Goal: Information Seeking & Learning: Find specific fact

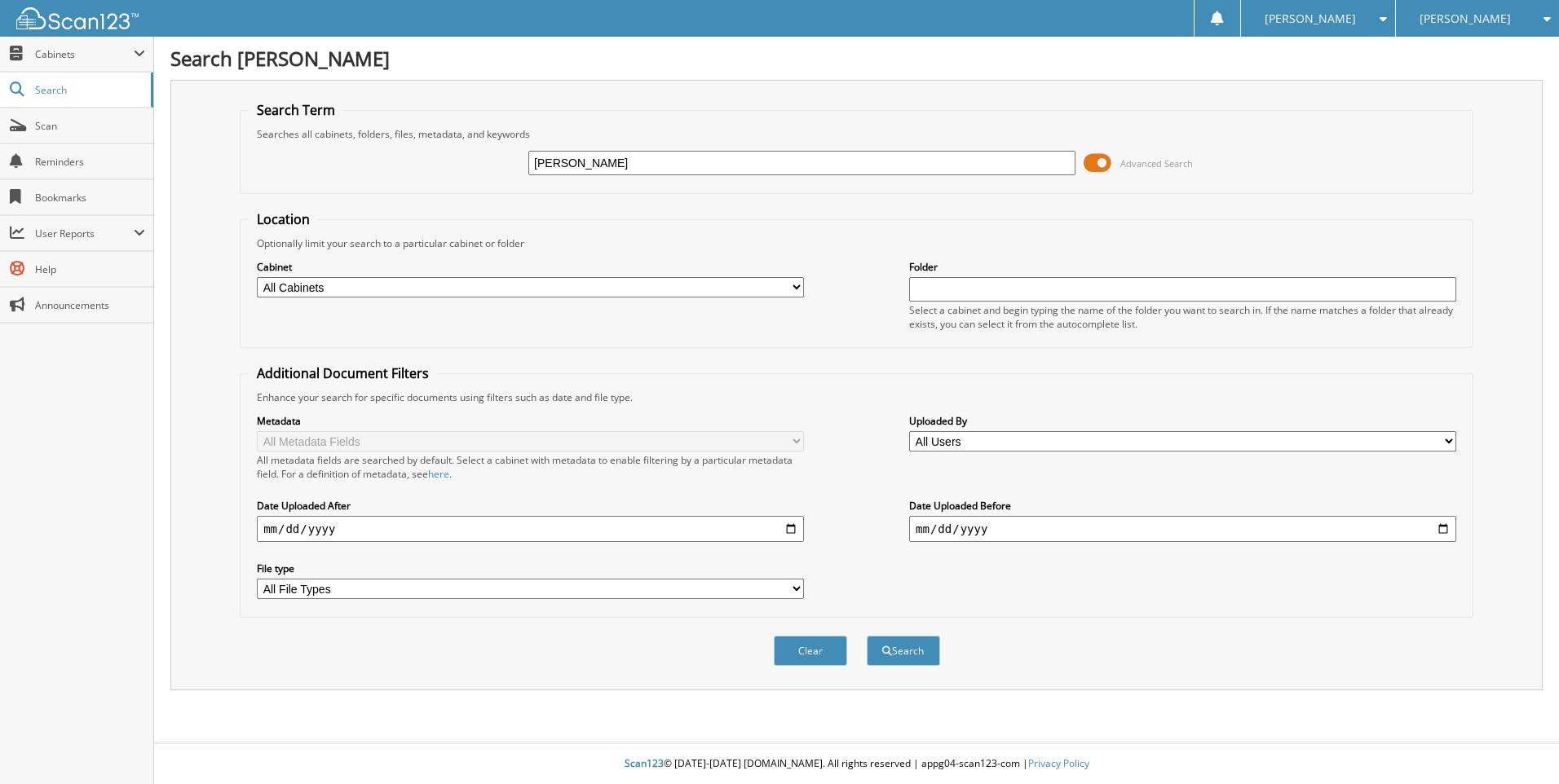
type input "[PERSON_NAME] K [PERSON_NAME]"
click at [933, 291] on input "text" at bounding box center [1183, 289] width 547 height 24
click at [1180, 210] on fieldset "Location Optionally limit your search to a particular cabinet or folder Cabinet…" at bounding box center [856, 279] width 1233 height 138
click at [911, 655] on button "Search" at bounding box center [903, 651] width 73 height 30
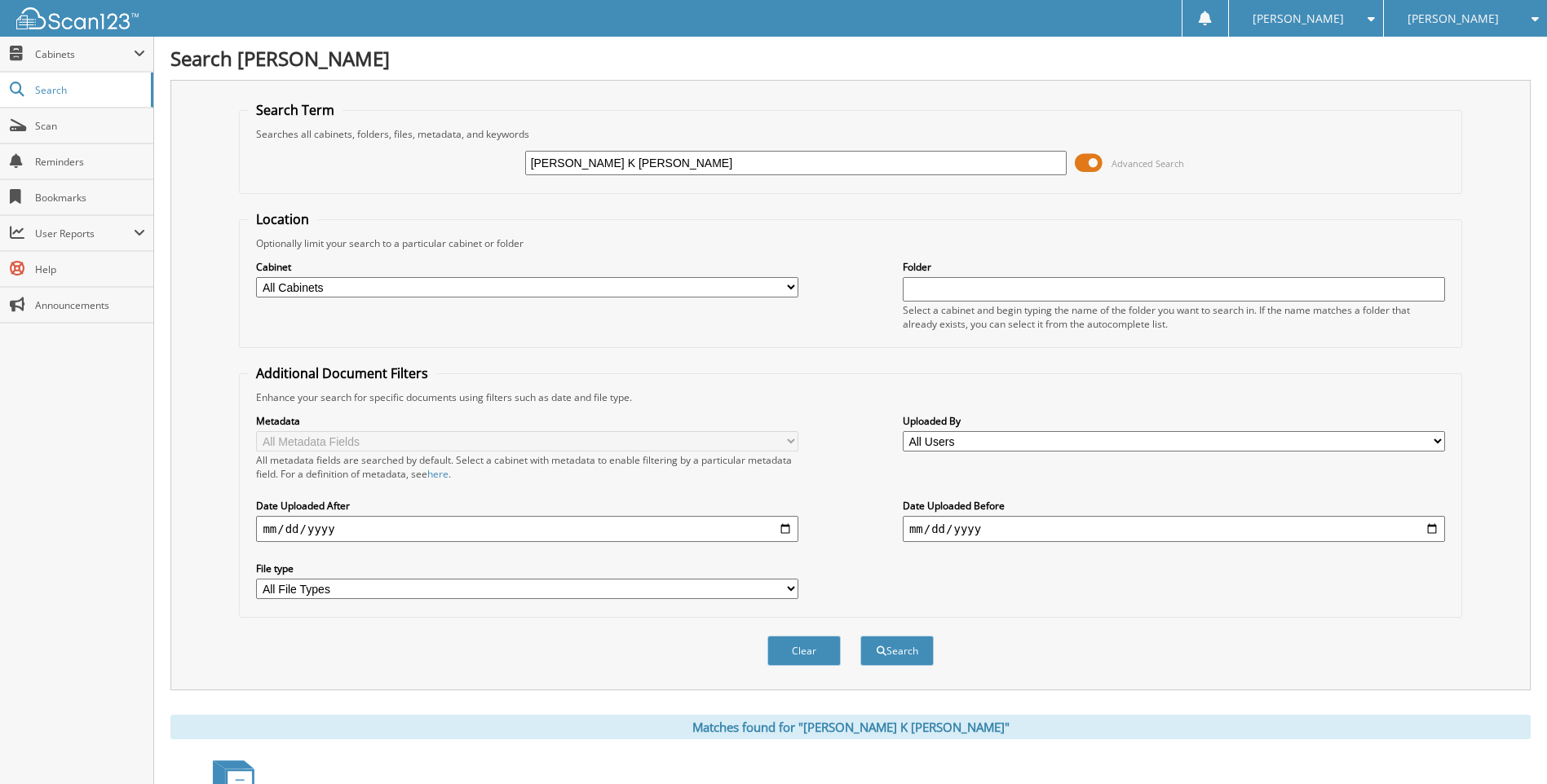
click at [792, 288] on select "All Cabinets A & H CLAIMS ATTORNEY / LEGAL EXPENSES PAID ATTORNEY / PAYMENTS RE…" at bounding box center [527, 287] width 542 height 20
click at [256, 277] on select "All Cabinets A & H CLAIMS ATTORNEY / LEGAL EXPENSES PAID ATTORNEY / PAYMENTS RE…" at bounding box center [527, 287] width 542 height 20
click at [929, 288] on input "text" at bounding box center [1174, 289] width 542 height 24
type input "[PHONE_NUMBER]"
click at [860, 636] on button "Search" at bounding box center [896, 651] width 73 height 30
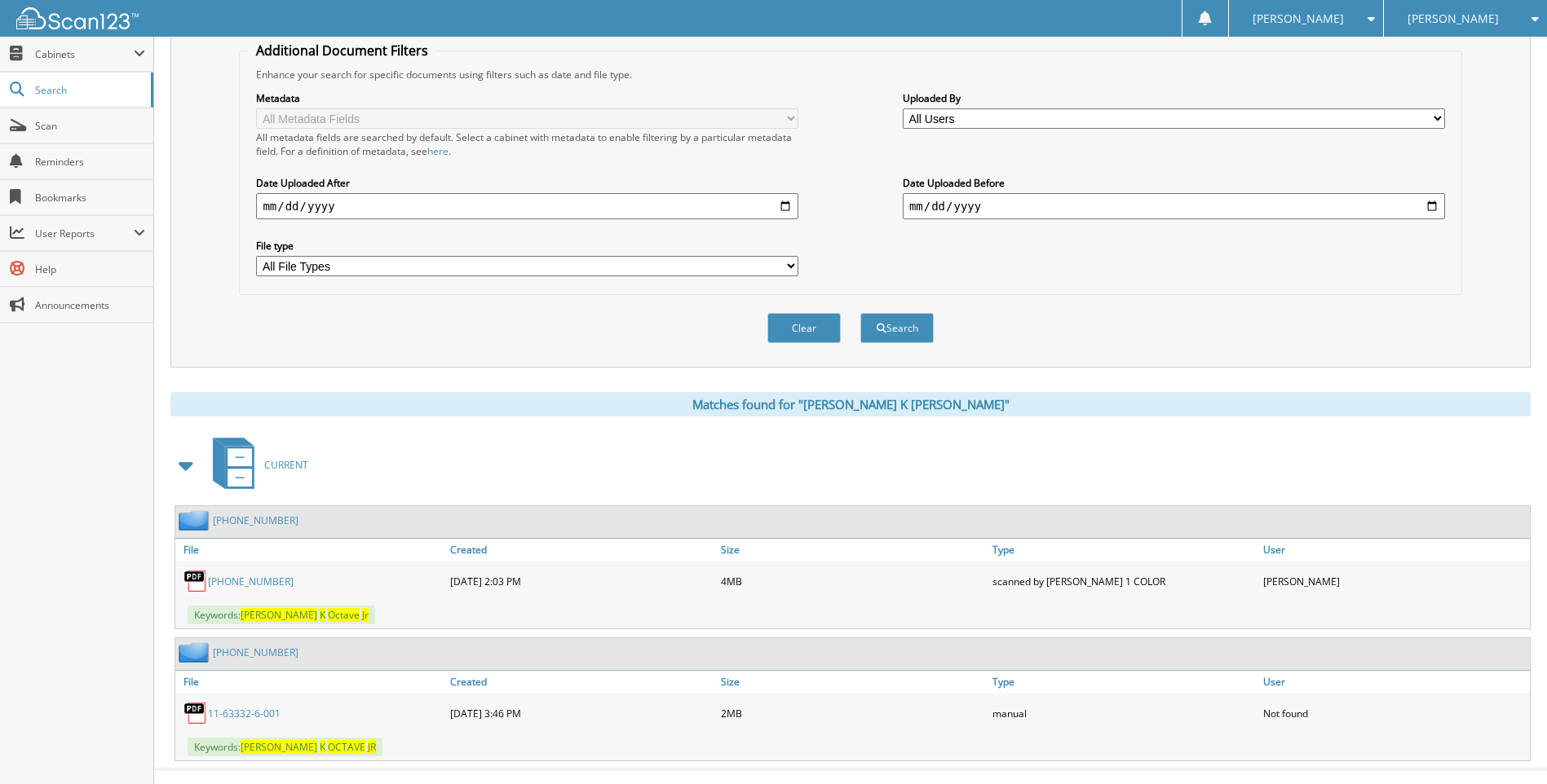
scroll to position [350, 0]
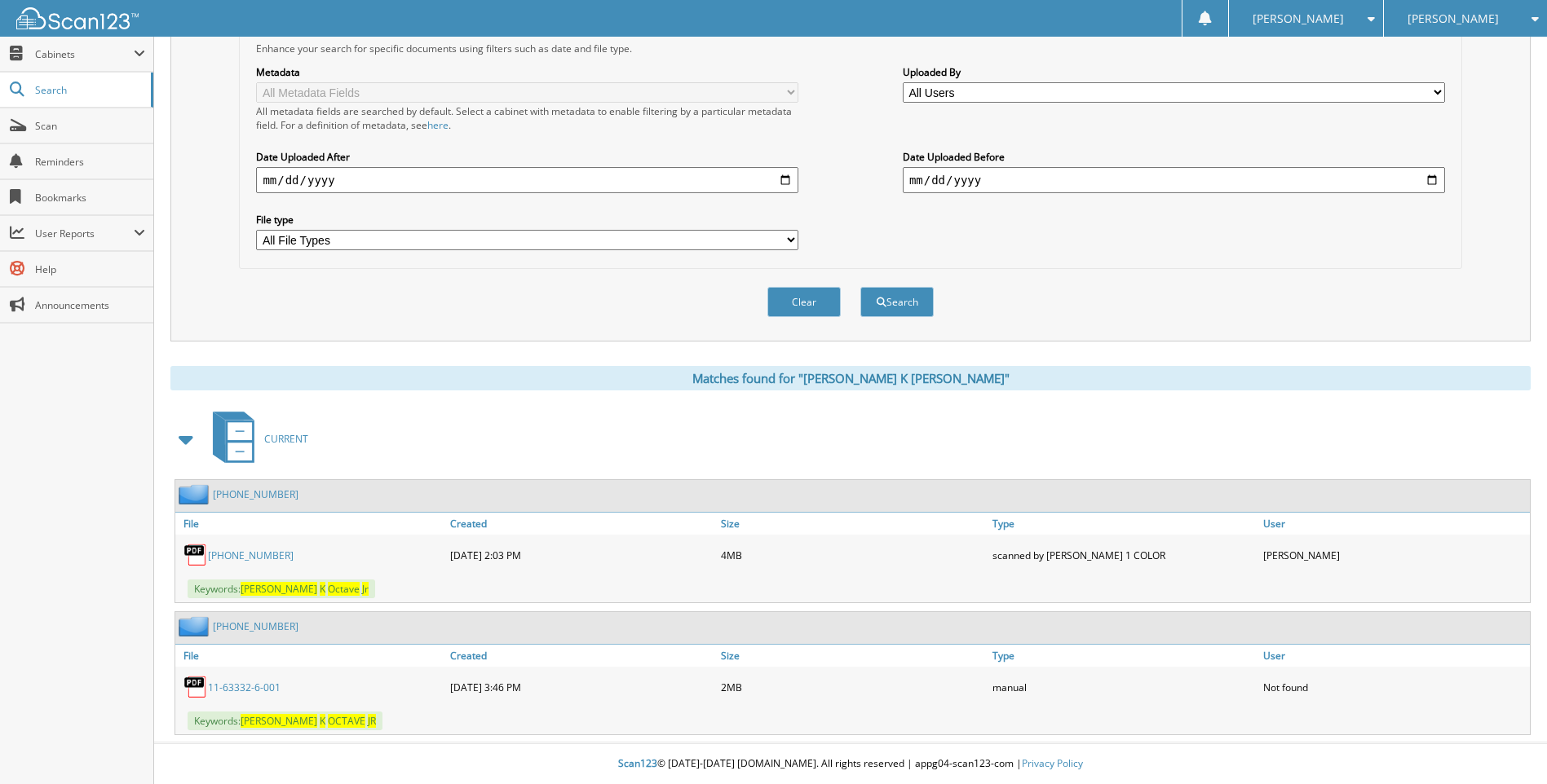
click at [185, 442] on span at bounding box center [186, 439] width 23 height 29
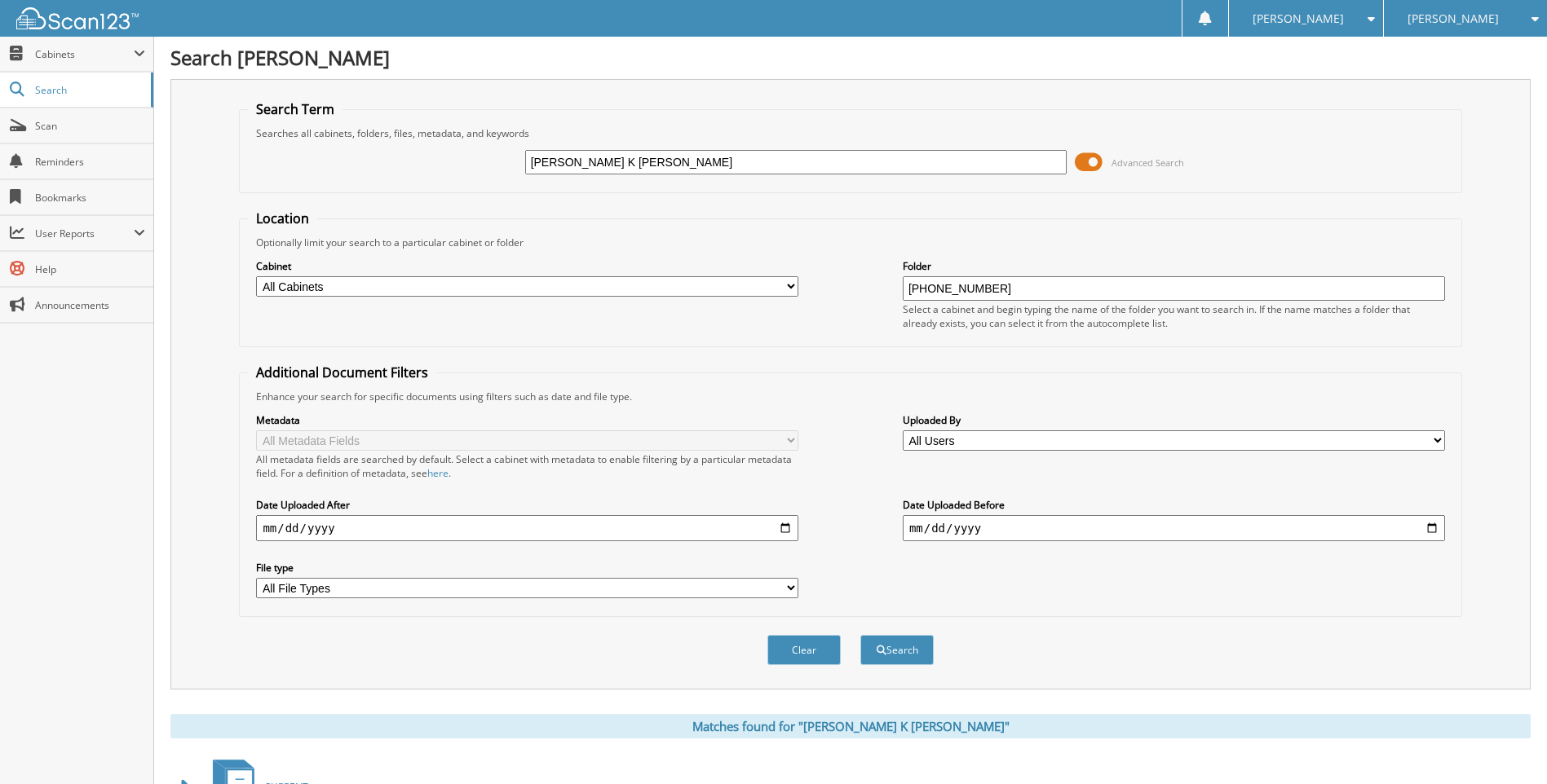
scroll to position [0, 0]
click at [789, 283] on select "All Cabinets A & H CLAIMS ATTORNEY / LEGAL EXPENSES PAID ATTORNEY / PAYMENTS RE…" at bounding box center [527, 287] width 542 height 20
select select "4234"
click at [256, 277] on select "All Cabinets A & H CLAIMS ATTORNEY / LEGAL EXPENSES PAID ATTORNEY / PAYMENTS RE…" at bounding box center [527, 287] width 542 height 20
click at [903, 652] on button "Search" at bounding box center [896, 651] width 73 height 30
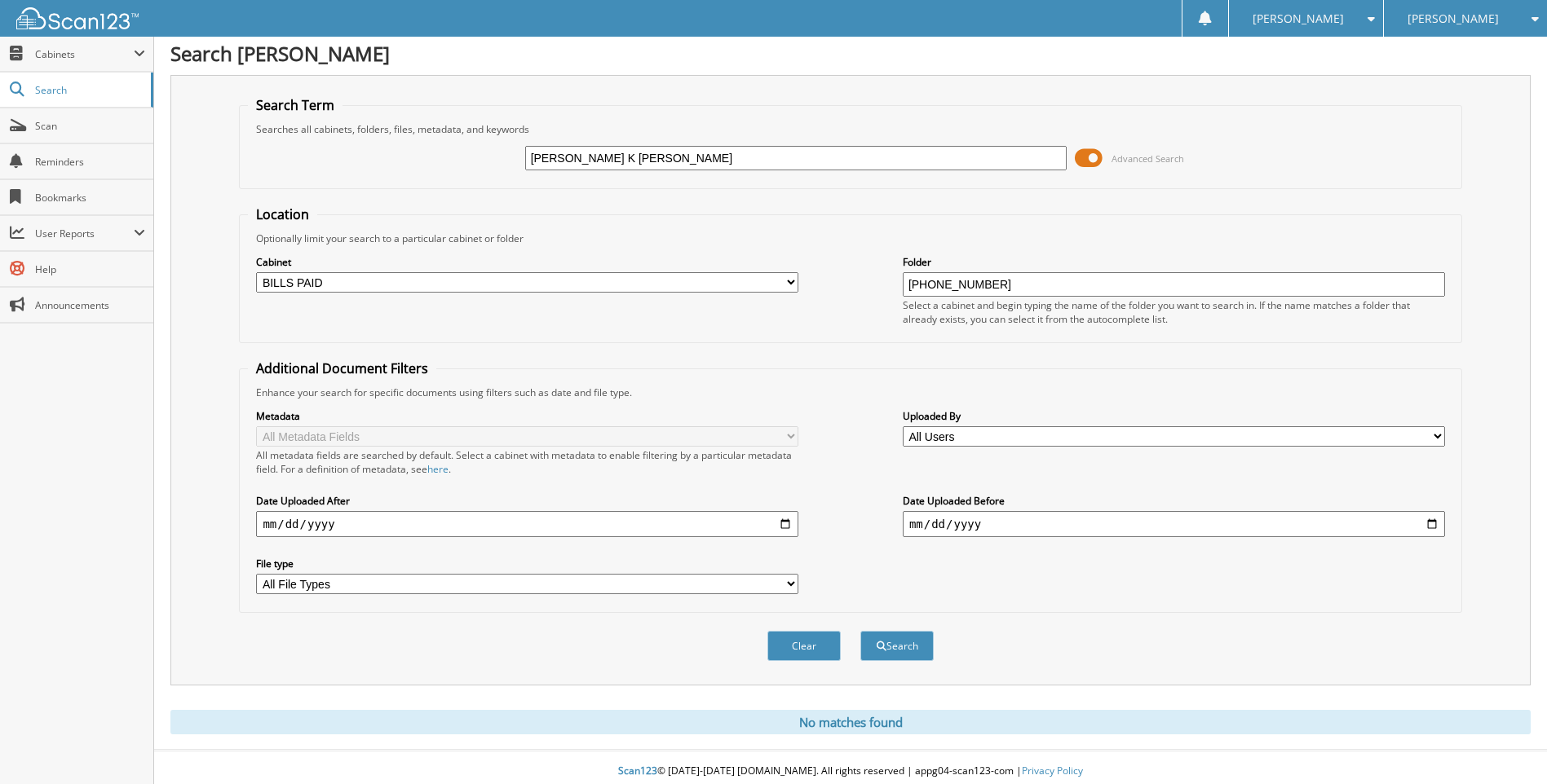
scroll to position [13, 0]
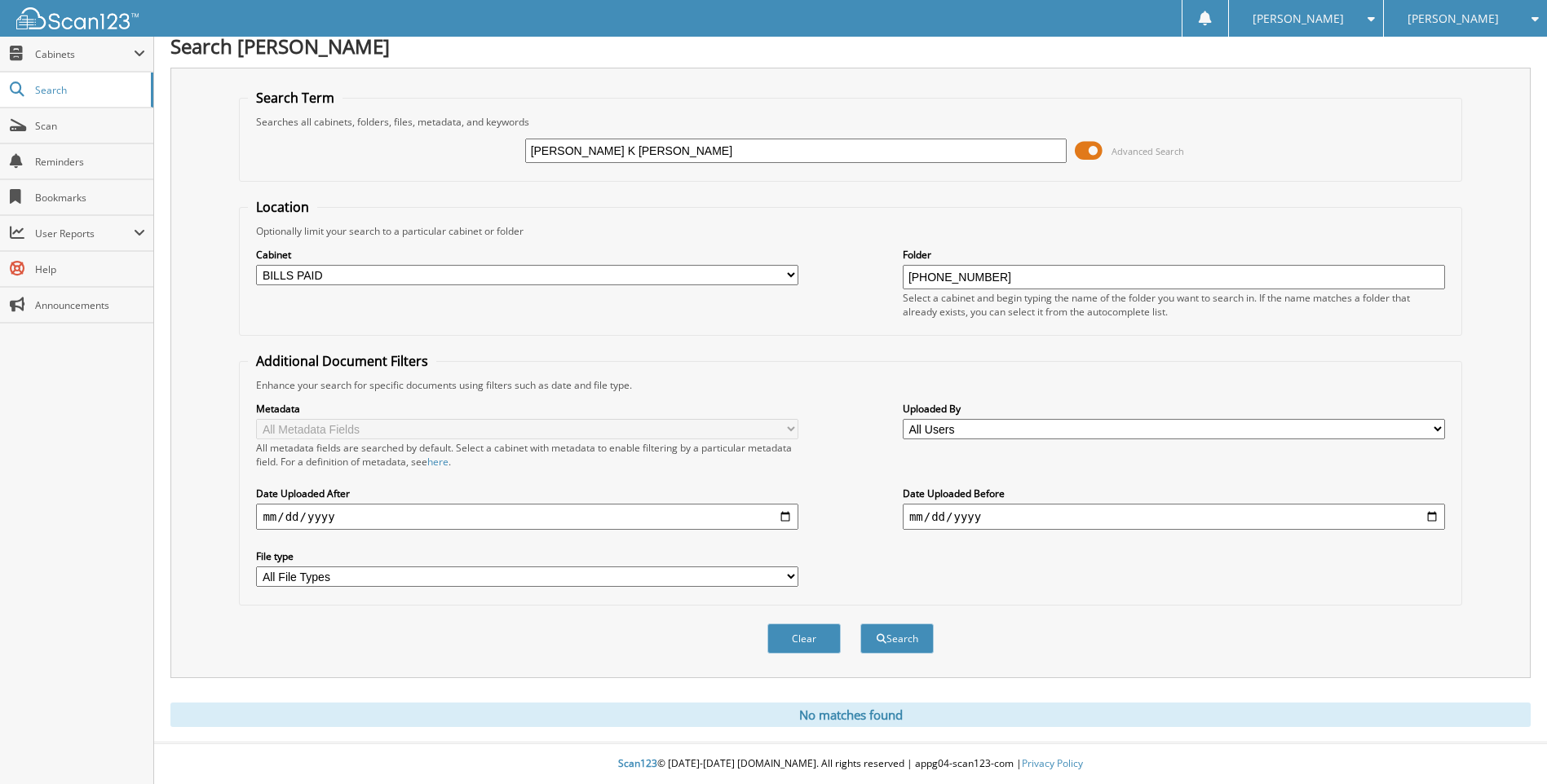
click at [789, 273] on select "All Cabinets A & H CLAIMS ATTORNEY / LEGAL EXPENSES PAID ATTORNEY / PAYMENTS RE…" at bounding box center [527, 275] width 542 height 20
select select "4230"
click at [256, 265] on select "All Cabinets A & H CLAIMS ATTORNEY / LEGAL EXPENSES PAID ATTORNEY / PAYMENTS RE…" at bounding box center [527, 275] width 542 height 20
click at [898, 632] on button "Search" at bounding box center [896, 638] width 73 height 30
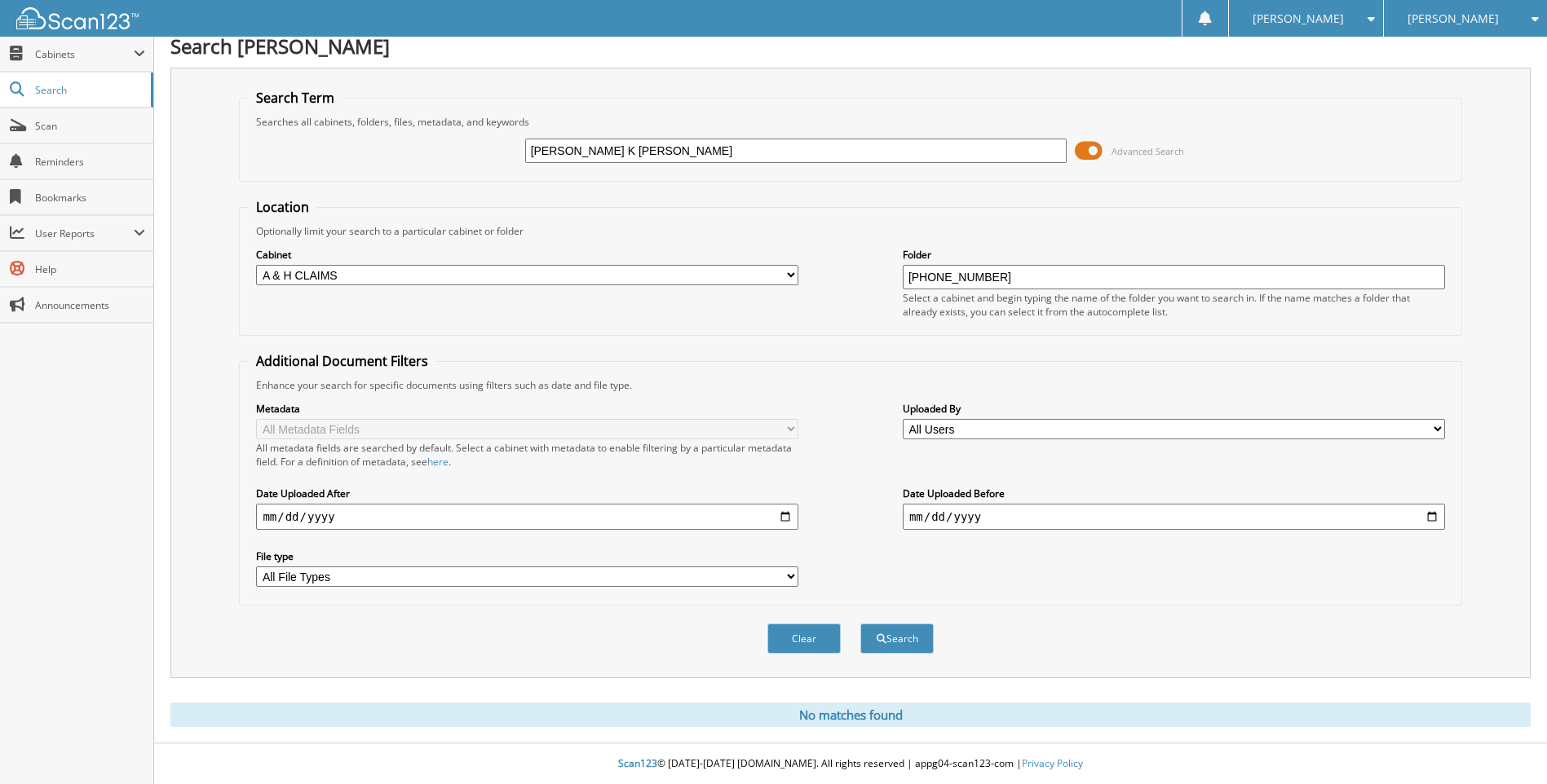
click at [787, 273] on select "All Cabinets A & H CLAIMS ATTORNEY / LEGAL EXPENSES PAID ATTORNEY / PAYMENTS RE…" at bounding box center [527, 275] width 542 height 20
select select "4235"
click at [256, 265] on select "All Cabinets A & H CLAIMS ATTORNEY / LEGAL EXPENSES PAID ATTORNEY / PAYMENTS RE…" at bounding box center [527, 275] width 542 height 20
click at [884, 637] on span "submit" at bounding box center [882, 639] width 10 height 10
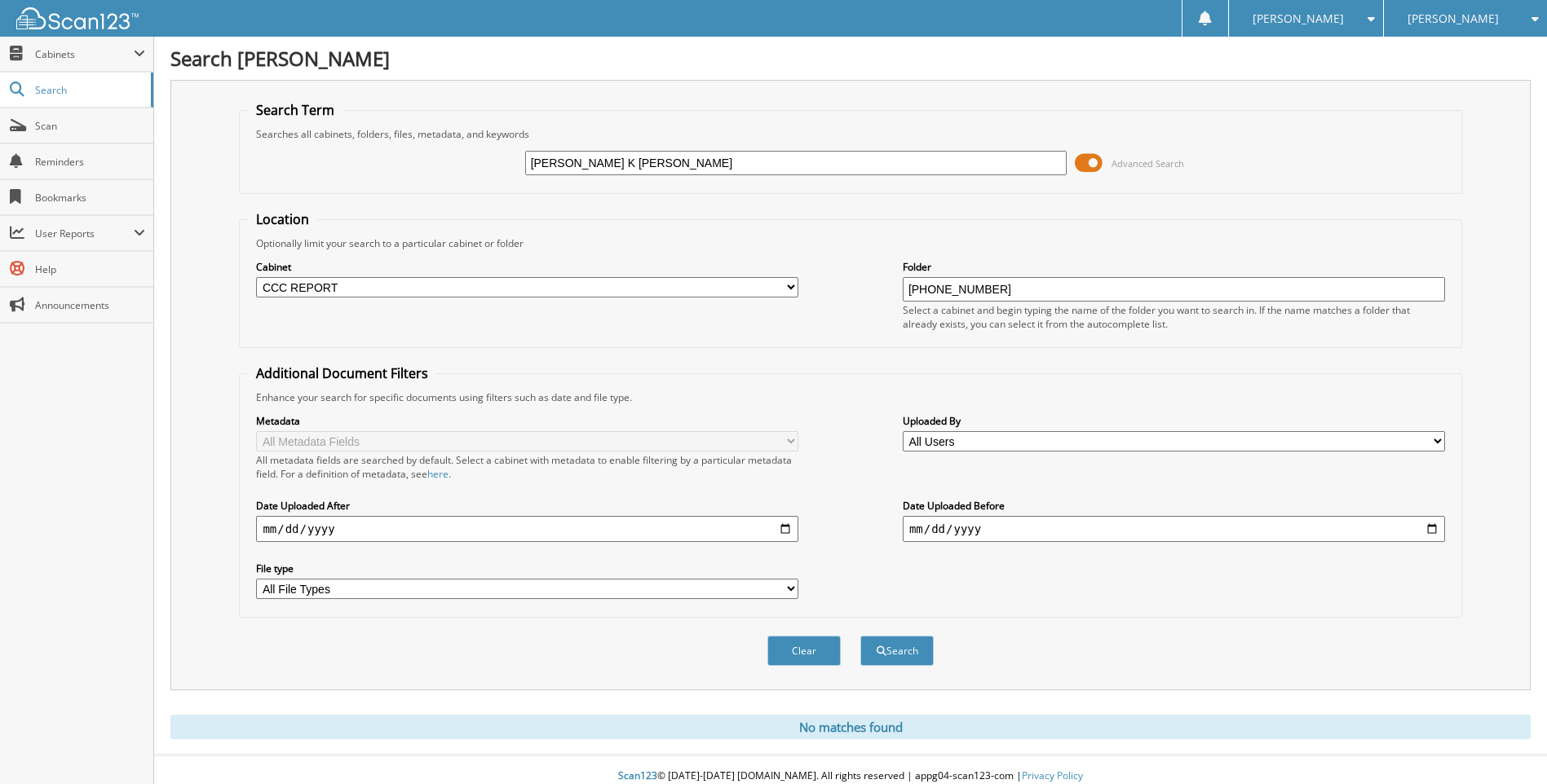
scroll to position [13, 0]
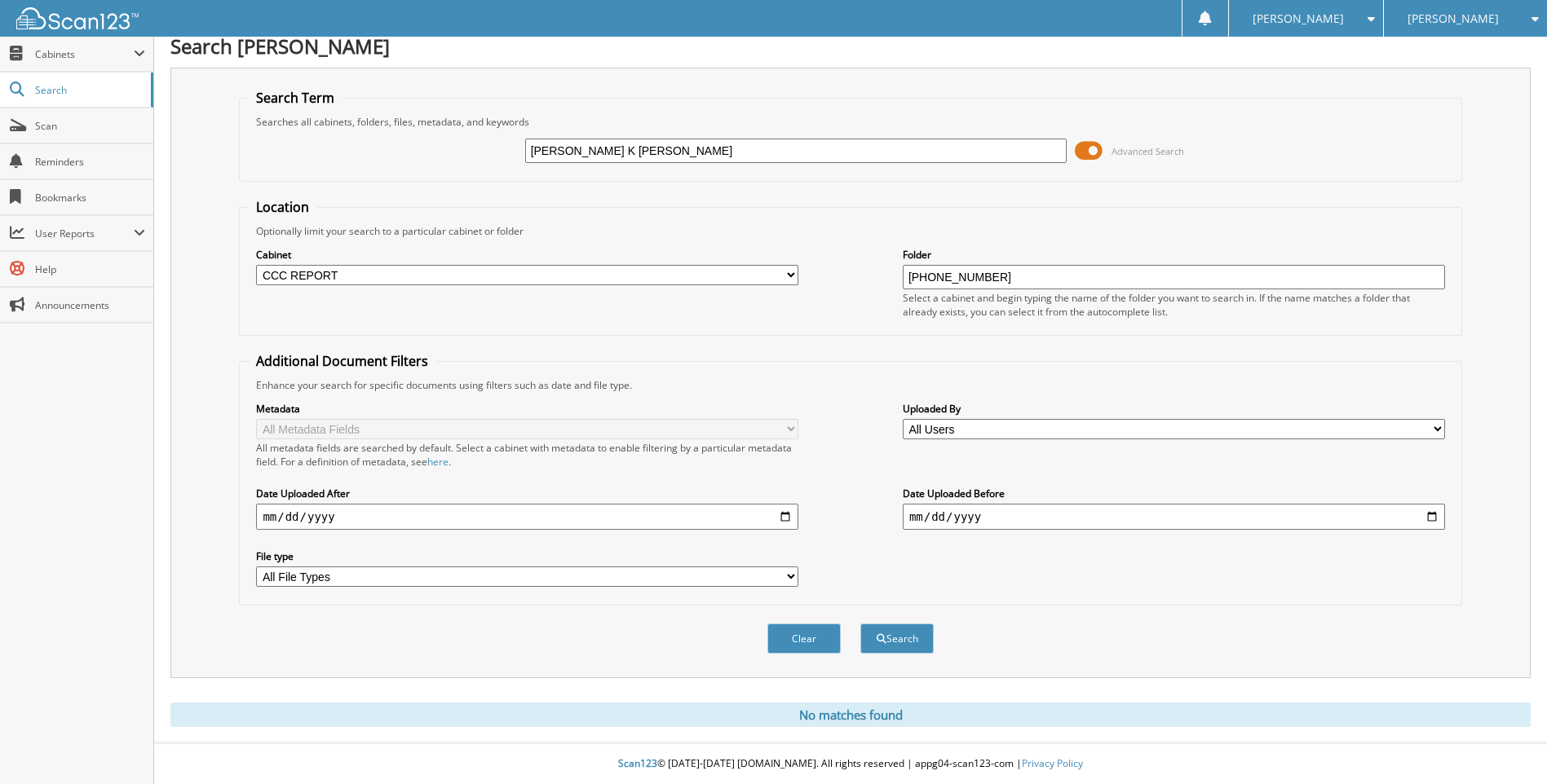
click at [791, 274] on select "All Cabinets A & H CLAIMS ATTORNEY / LEGAL EXPENSES PAID ATTORNEY / PAYMENTS RE…" at bounding box center [527, 275] width 542 height 20
select select "4236"
click at [256, 265] on select "All Cabinets A & H CLAIMS ATTORNEY / LEGAL EXPENSES PAID ATTORNEY / PAYMENTS RE…" at bounding box center [527, 275] width 542 height 20
click at [899, 634] on button "Search" at bounding box center [896, 638] width 73 height 30
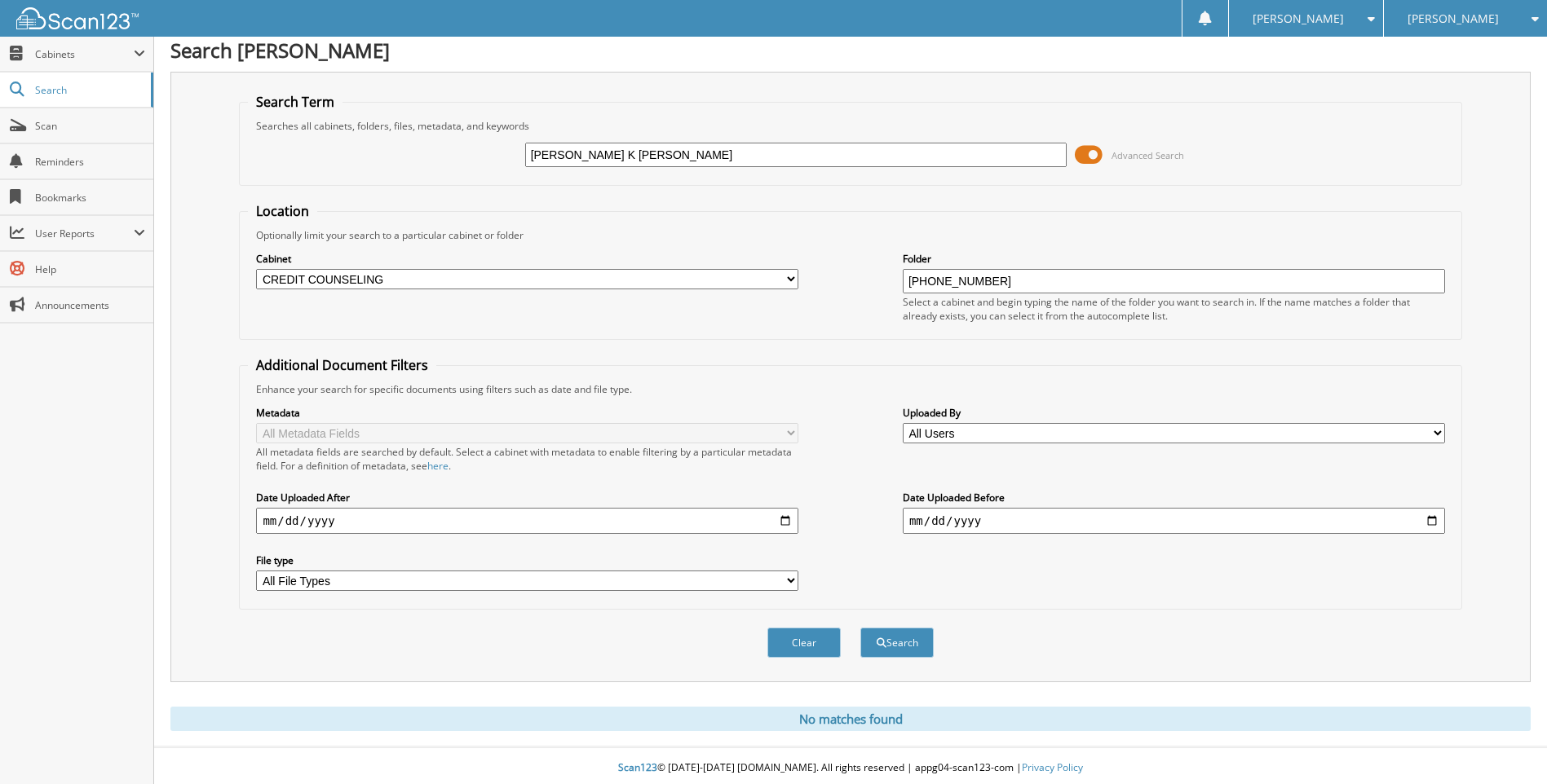
scroll to position [13, 0]
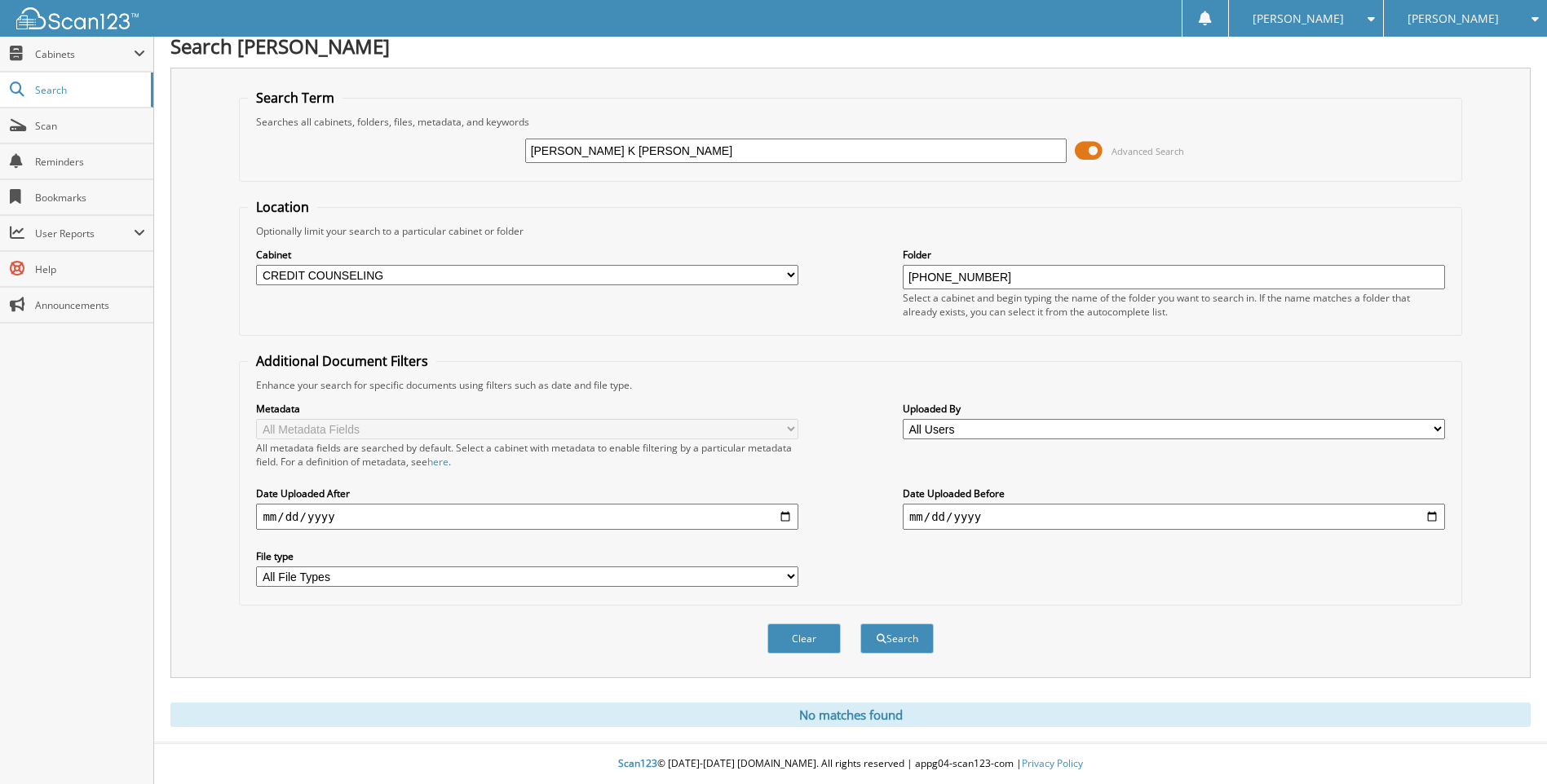
click at [784, 278] on select "All Cabinets A & H CLAIMS ATTORNEY / LEGAL EXPENSES PAID ATTORNEY / PAYMENTS RE…" at bounding box center [527, 275] width 542 height 20
select select "4238"
click at [256, 265] on select "All Cabinets A & H CLAIMS ATTORNEY / LEGAL EXPENSES PAID ATTORNEY / PAYMENTS RE…" at bounding box center [527, 275] width 542 height 20
click at [888, 639] on button "Search" at bounding box center [896, 638] width 73 height 30
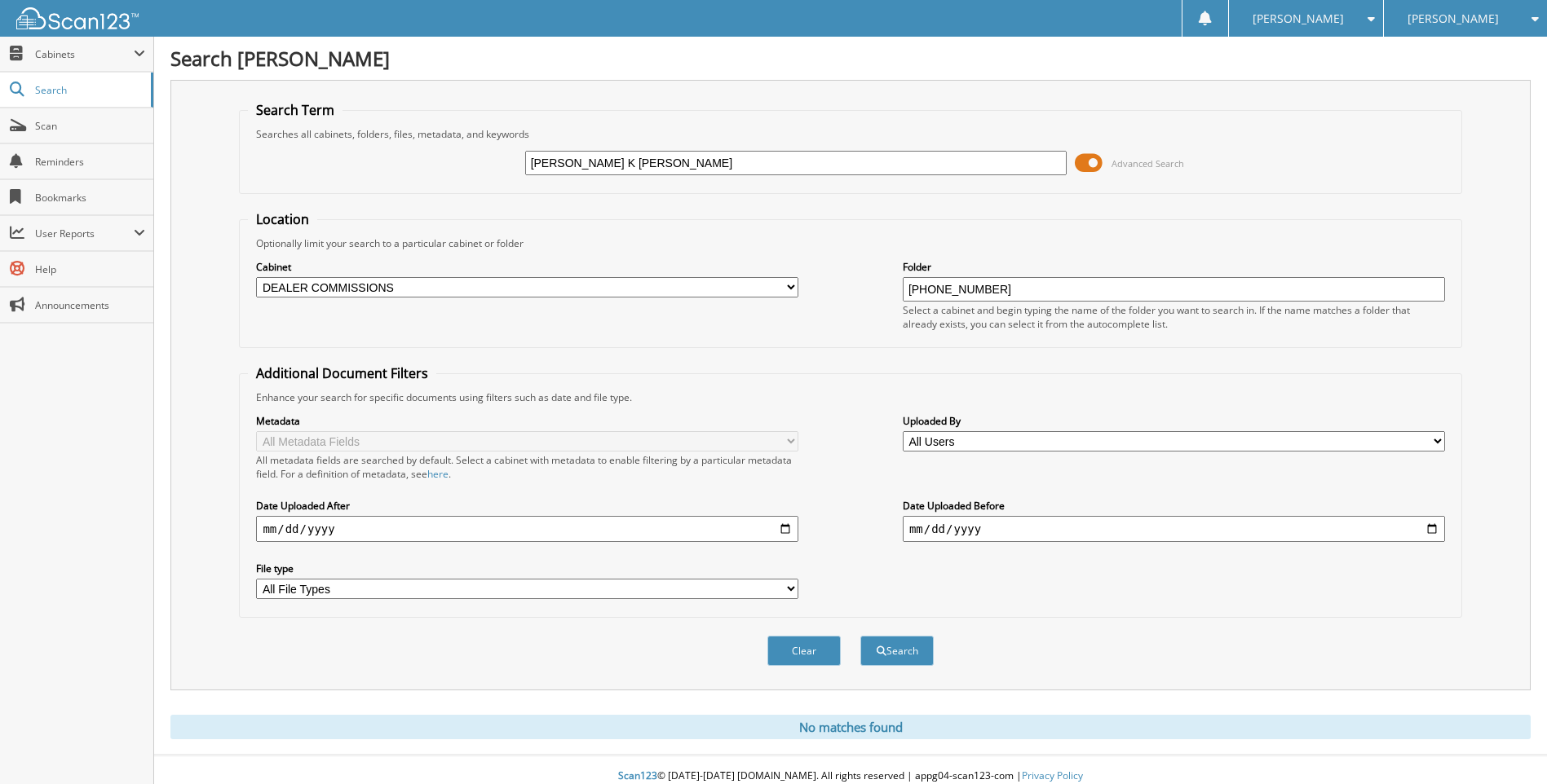
click at [792, 290] on select "All Cabinets A & H CLAIMS ATTORNEY / LEGAL EXPENSES PAID ATTORNEY / PAYMENTS RE…" at bounding box center [527, 287] width 542 height 20
select select "4240"
click at [256, 277] on select "All Cabinets A & H CLAIMS ATTORNEY / LEGAL EXPENSES PAID ATTORNEY / PAYMENTS RE…" at bounding box center [527, 287] width 542 height 20
click at [910, 650] on button "Search" at bounding box center [896, 651] width 73 height 30
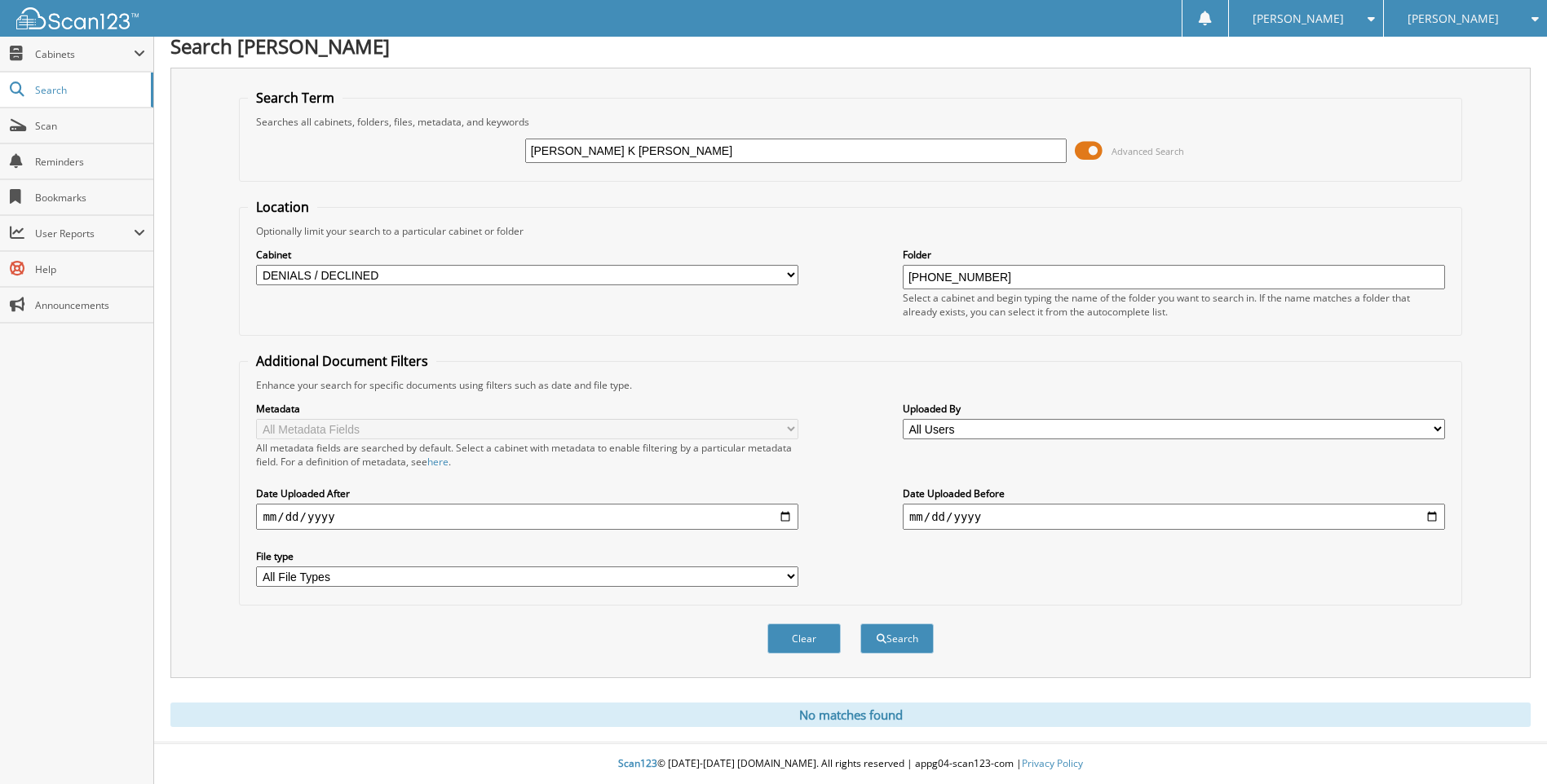
click at [790, 276] on select "All Cabinets A & H CLAIMS ATTORNEY / LEGAL EXPENSES PAID ATTORNEY / PAYMENTS RE…" at bounding box center [527, 275] width 542 height 20
select select "4237"
click at [256, 265] on select "All Cabinets A & H CLAIMS ATTORNEY / LEGAL EXPENSES PAID ATTORNEY / PAYMENTS RE…" at bounding box center [527, 275] width 542 height 20
click at [896, 638] on button "Search" at bounding box center [896, 638] width 73 height 30
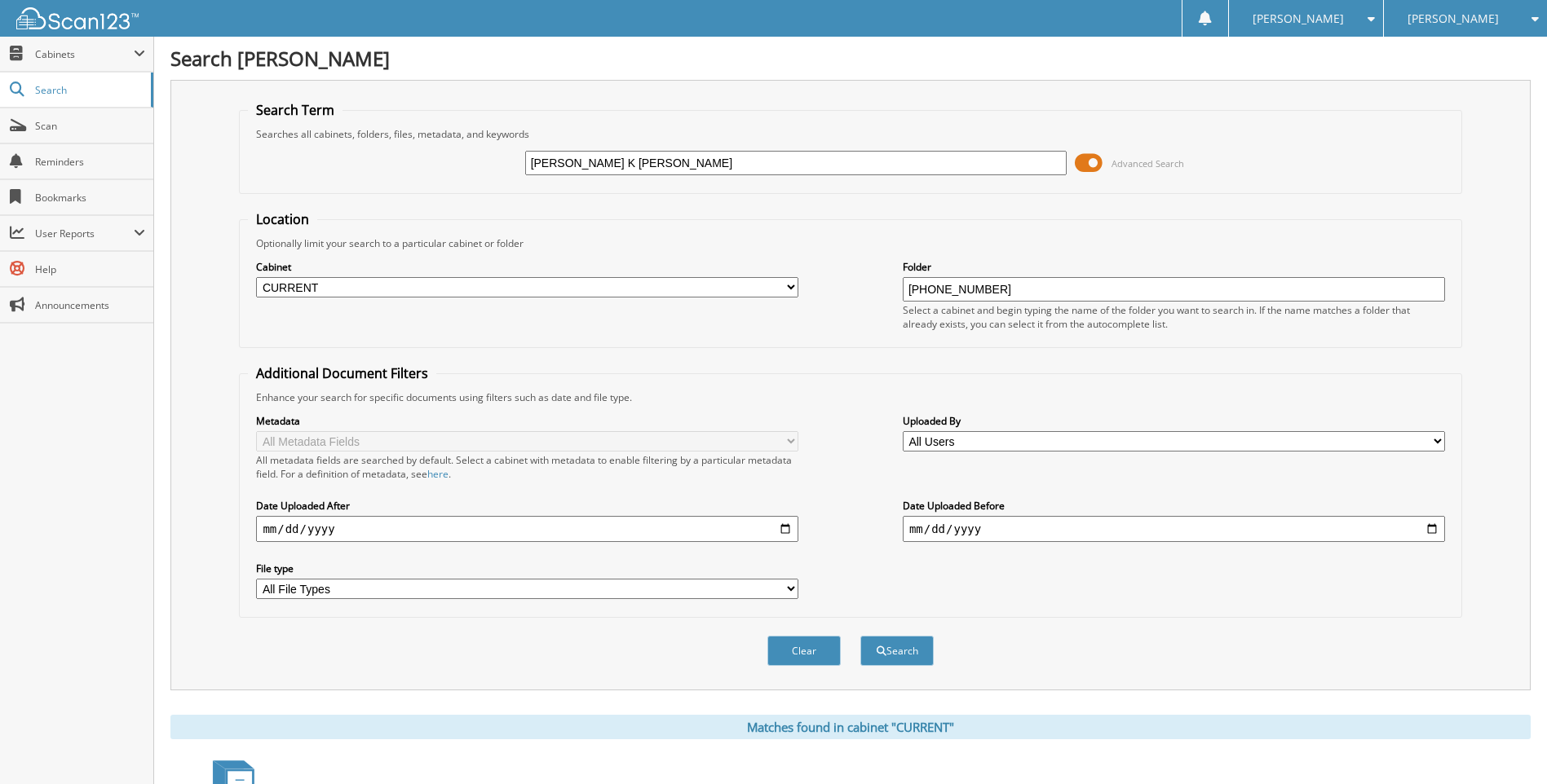
click at [679, 162] on input "[PERSON_NAME] K [PERSON_NAME]" at bounding box center [796, 162] width 542 height 24
type input "Wendell K Octave Jr Prom Note"
click at [860, 636] on button "Search" at bounding box center [896, 651] width 73 height 30
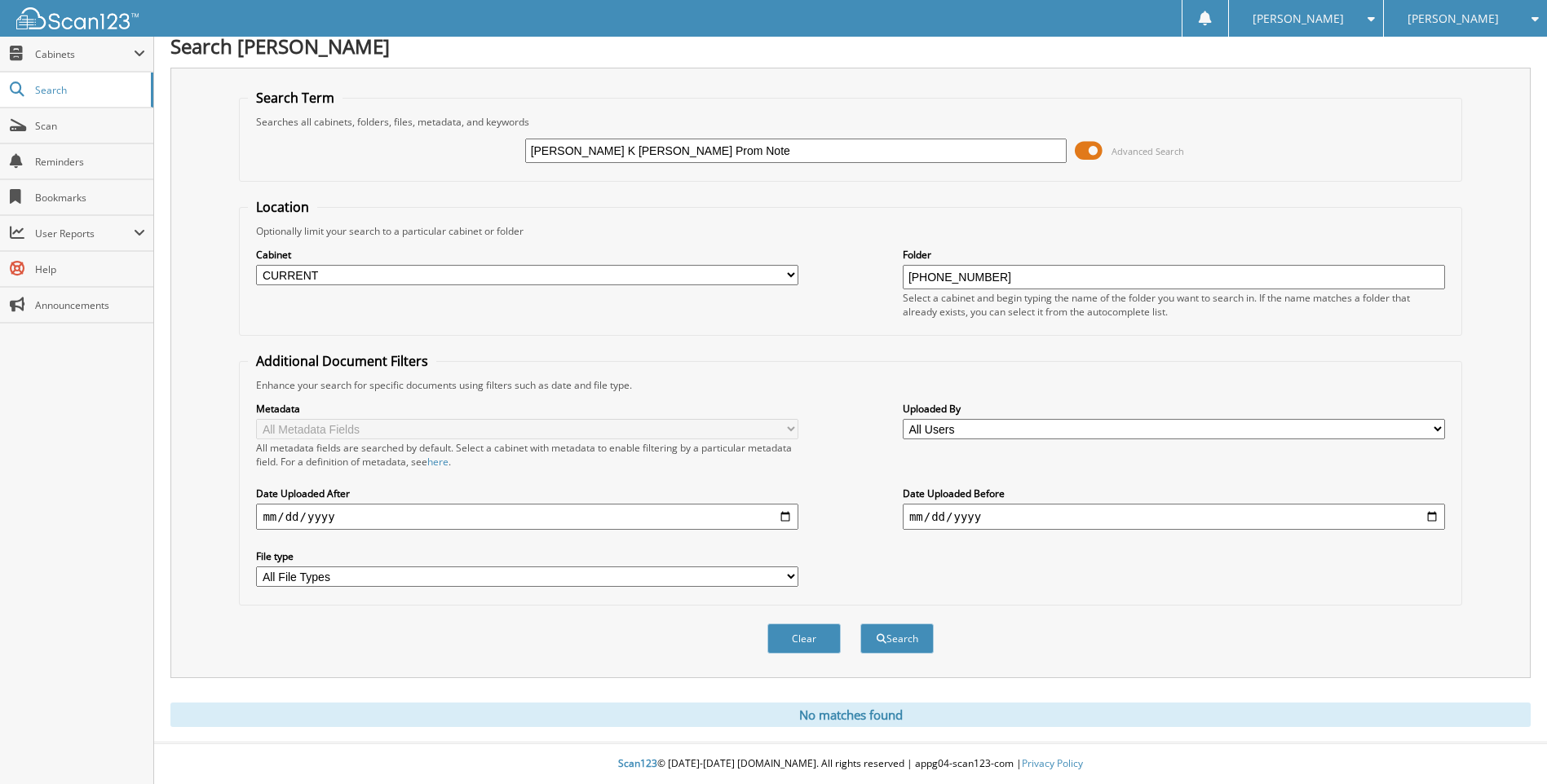
click at [702, 147] on input "[PERSON_NAME] K [PERSON_NAME] Prom Note" at bounding box center [796, 151] width 542 height 24
type input "[PERSON_NAME] K [PERSON_NAME]"
click at [1022, 278] on input "[PHONE_NUMBER]" at bounding box center [1174, 277] width 542 height 24
type input "[PHONE_NUMBER] Prom Note"
click at [860, 623] on button "Search" at bounding box center [896, 638] width 73 height 30
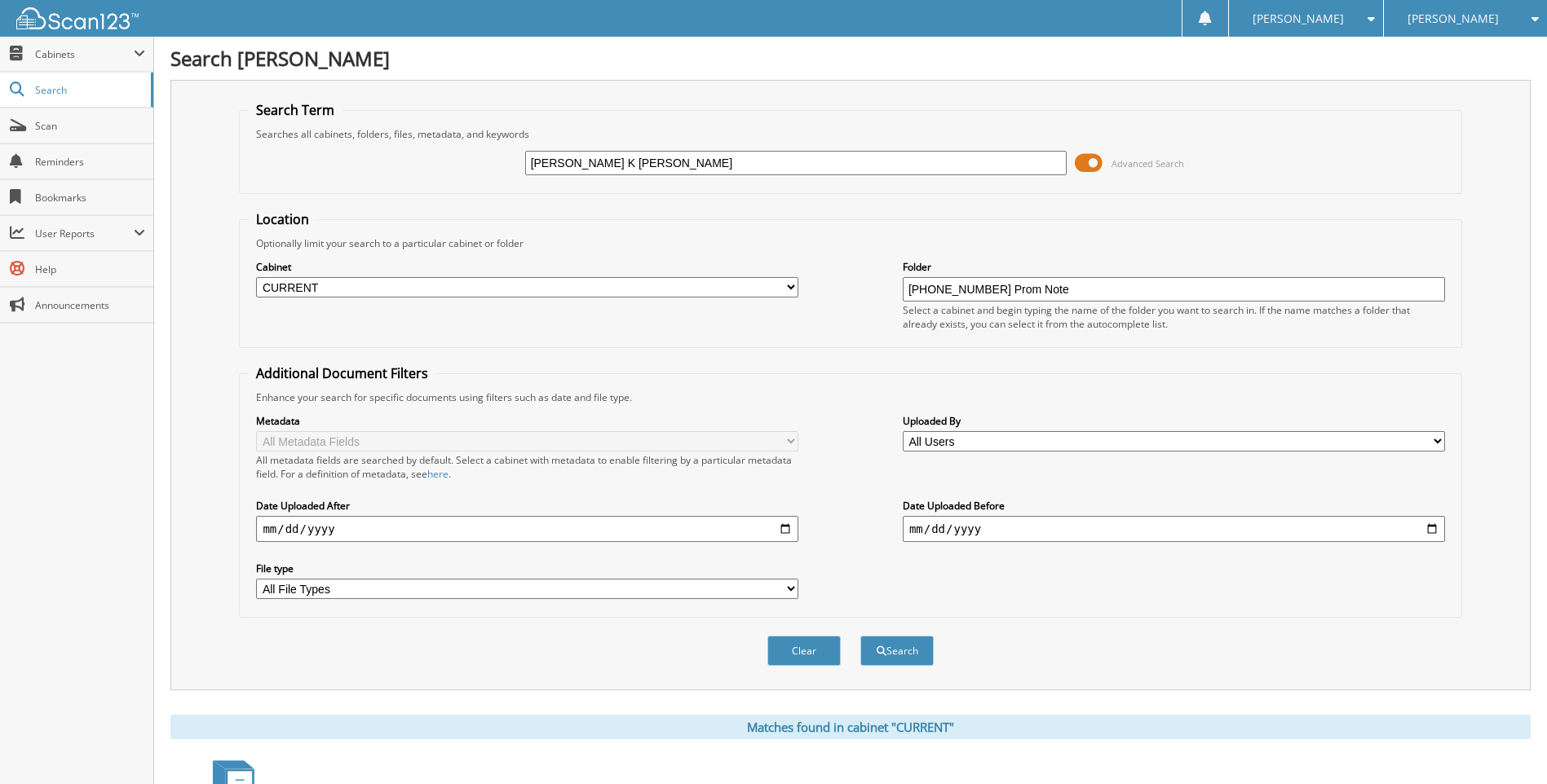
click at [811, 297] on div "Cabinet All Cabinets A & H CLAIMS ATTORNEY / LEGAL EXPENSES PAID ATTORNEY / PAY…" at bounding box center [850, 295] width 1204 height 89
click at [789, 285] on select "All Cabinets A & H CLAIMS ATTORNEY / LEGAL EXPENSES PAID ATTORNEY / PAYMENTS RE…" at bounding box center [527, 287] width 542 height 20
select select
click at [256, 277] on select "All Cabinets A & H CLAIMS ATTORNEY / LEGAL EXPENSES PAID ATTORNEY / PAYMENTS RE…" at bounding box center [527, 287] width 542 height 20
click at [890, 646] on button "Search" at bounding box center [896, 651] width 73 height 30
